Goal: Navigation & Orientation: Go to known website

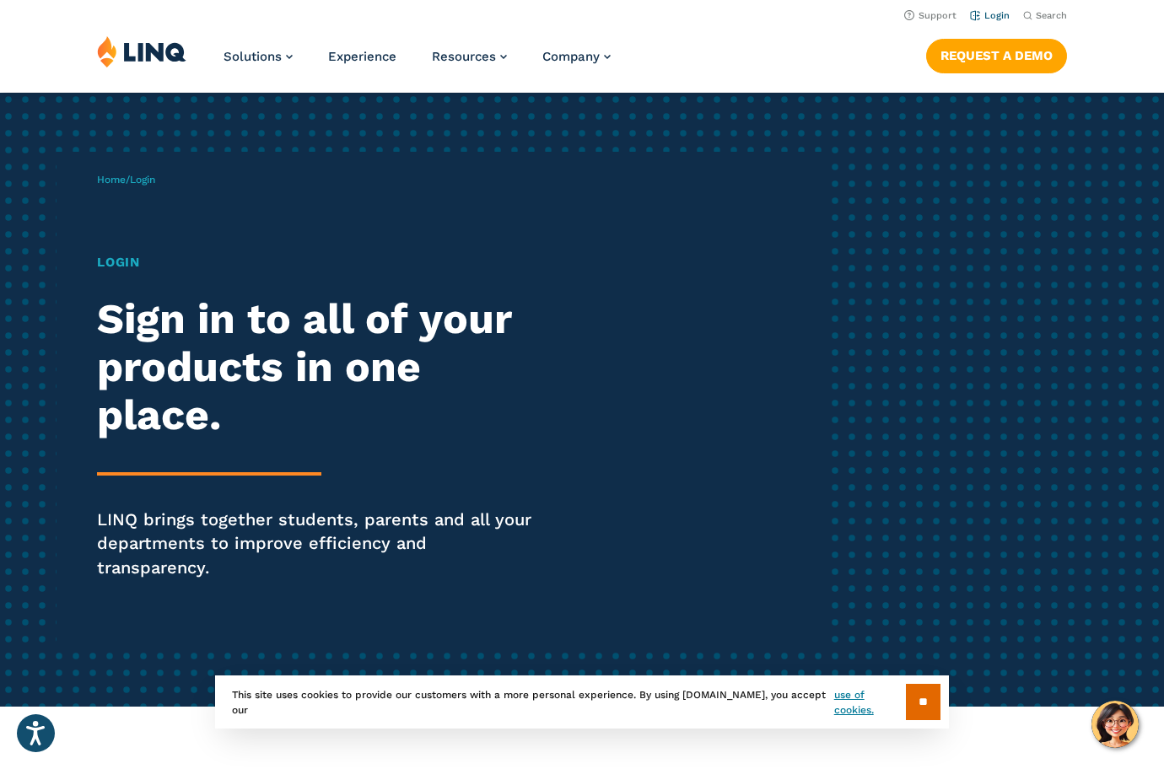
click at [987, 17] on link "Login" at bounding box center [990, 15] width 40 height 11
